Goal: Task Accomplishment & Management: Manage account settings

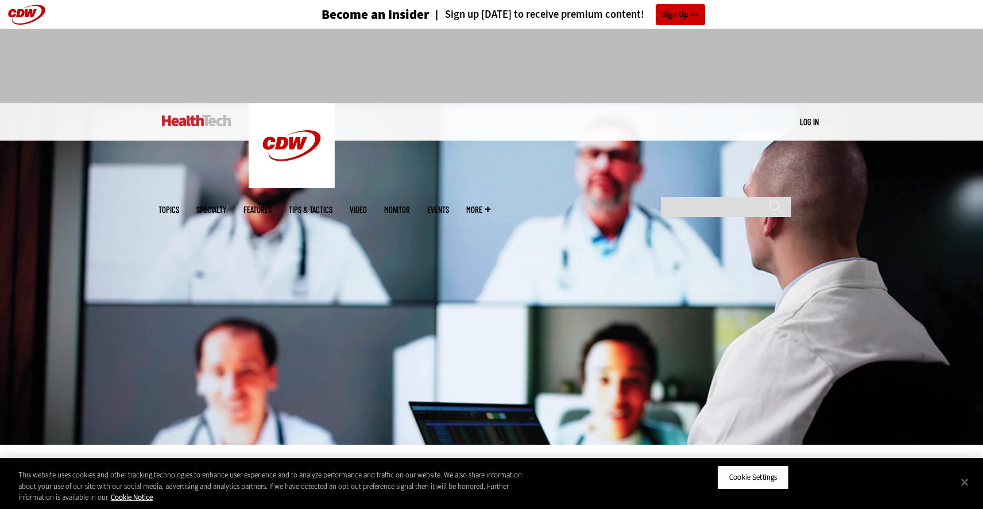
click at [805, 121] on link "Log in" at bounding box center [809, 122] width 19 height 10
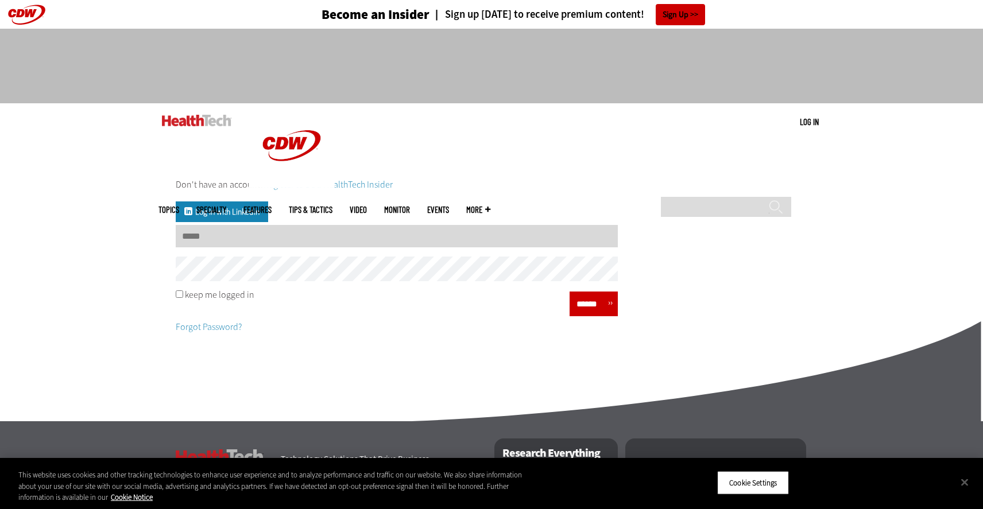
click at [316, 243] on input "Username" at bounding box center [397, 236] width 442 height 22
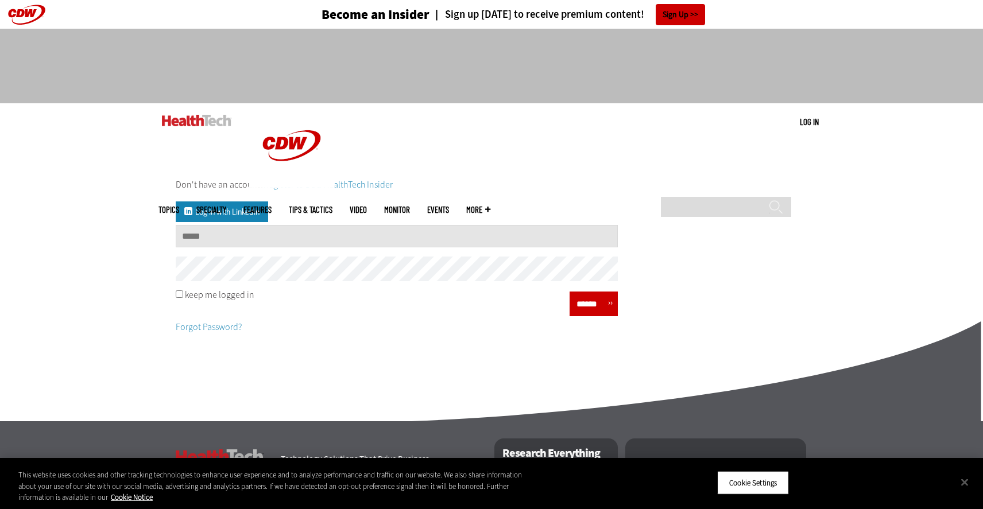
type input "**********"
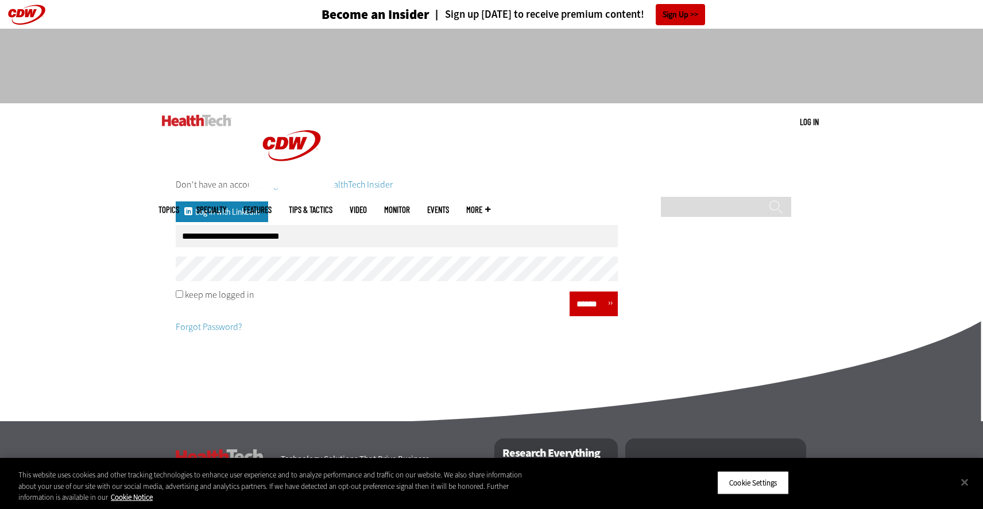
click at [581, 307] on input "******" at bounding box center [590, 304] width 34 height 17
